Goal: Task Accomplishment & Management: Manage account settings

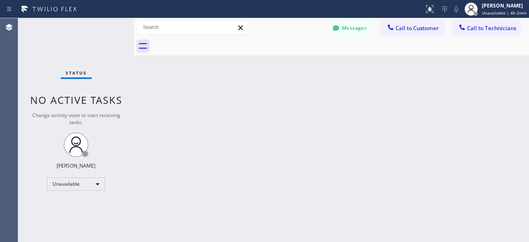
click at [31, 47] on div "Status No active tasks Change activity state to start receiving tasks. [PERSON_…" at bounding box center [76, 130] width 116 height 224
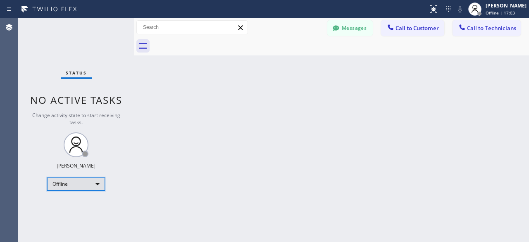
click at [97, 184] on div "Offline" at bounding box center [76, 183] width 58 height 13
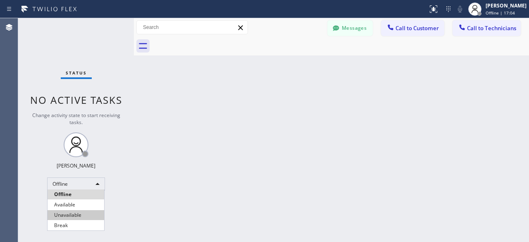
click at [73, 219] on li "Unavailable" at bounding box center [76, 215] width 57 height 10
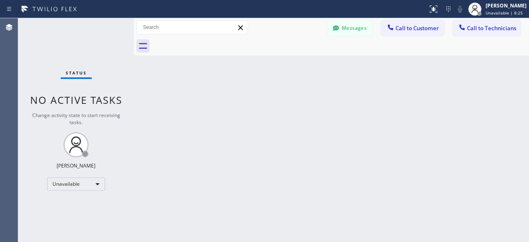
click at [42, 37] on div "Status No active tasks Change activity state to start receiving tasks. [PERSON_…" at bounding box center [76, 130] width 116 height 224
click at [233, 124] on div "Back to Dashboard Change Sender ID Customers Technicians [PERSON_NAME] [PERSON_…" at bounding box center [331, 130] width 395 height 224
click at [35, 50] on div "Status No active tasks Change activity state to start receiving tasks. [PERSON_…" at bounding box center [76, 130] width 116 height 224
click at [100, 184] on div "Unavailable" at bounding box center [76, 183] width 58 height 13
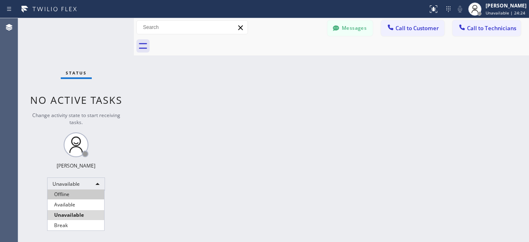
click at [90, 194] on li "Offline" at bounding box center [76, 194] width 57 height 10
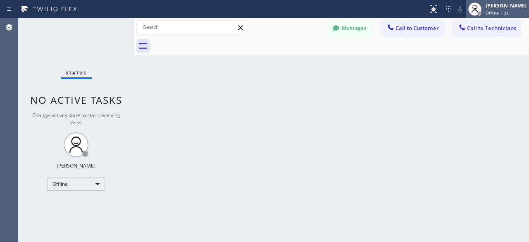
click at [498, 8] on div "[PERSON_NAME]" at bounding box center [506, 5] width 41 height 7
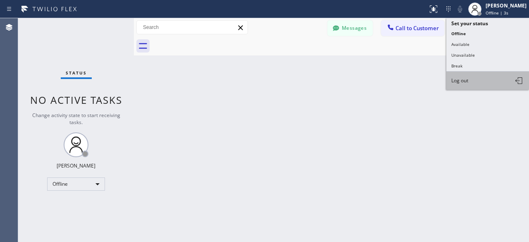
click at [476, 76] on button "Log out" at bounding box center [488, 81] width 83 height 18
